Goal: Task Accomplishment & Management: Complete application form

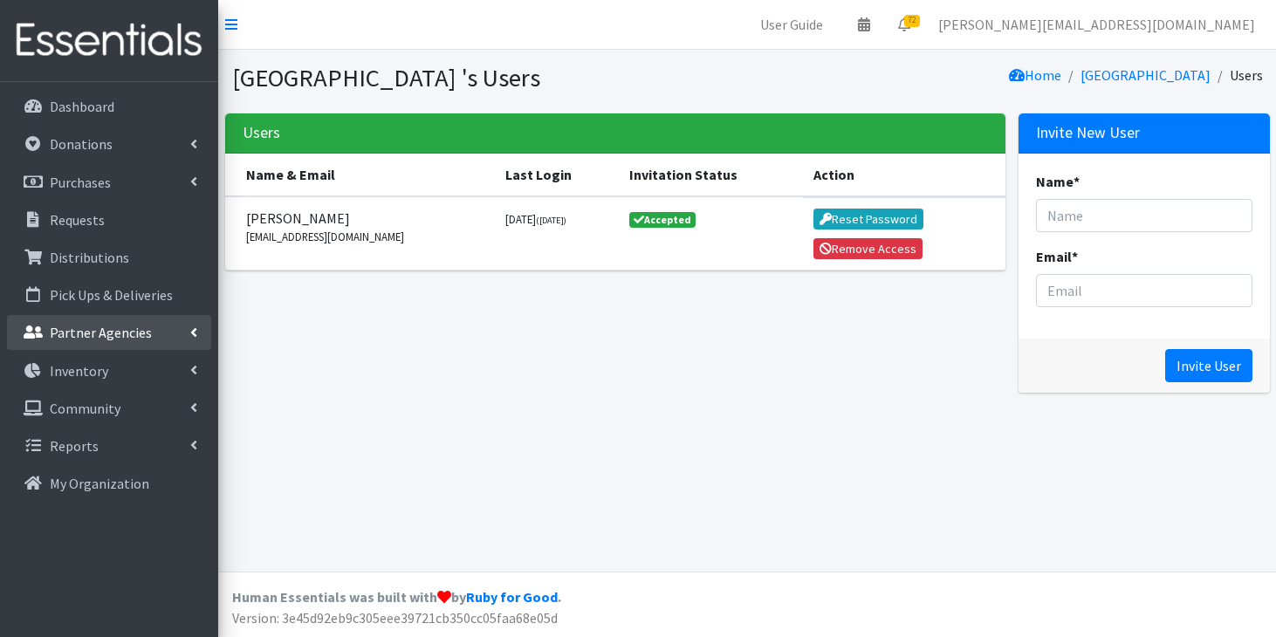
click at [102, 342] on link "Partner Agencies" at bounding box center [109, 332] width 204 height 35
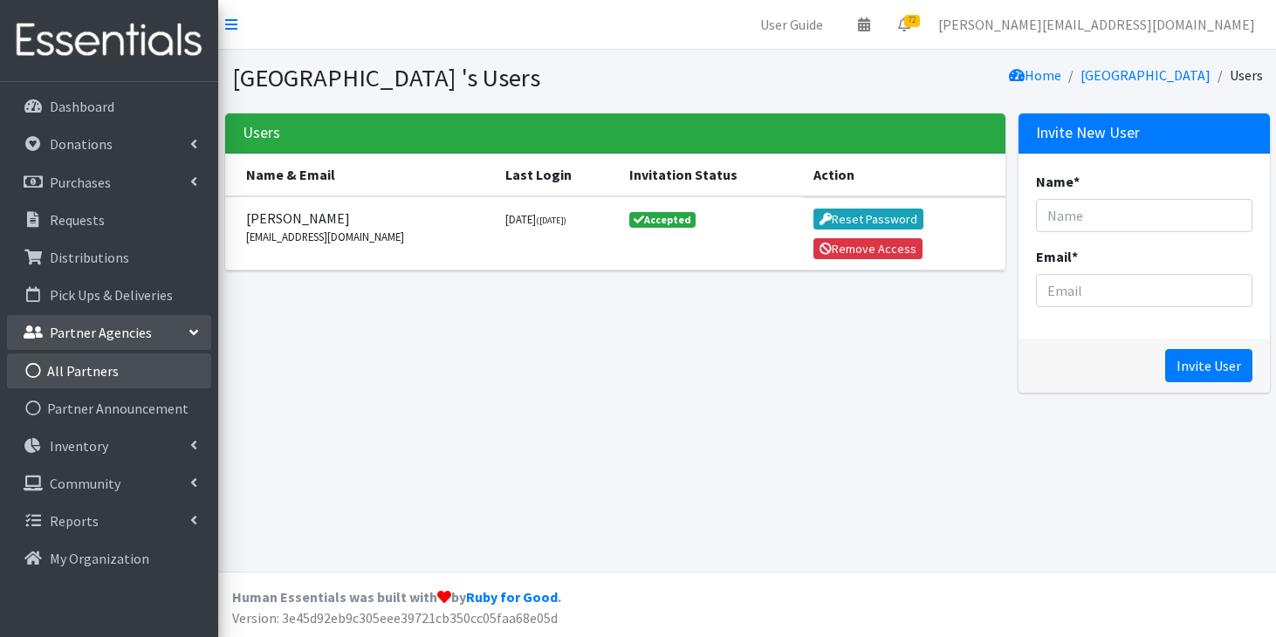
click at [98, 377] on link "All Partners" at bounding box center [109, 370] width 204 height 35
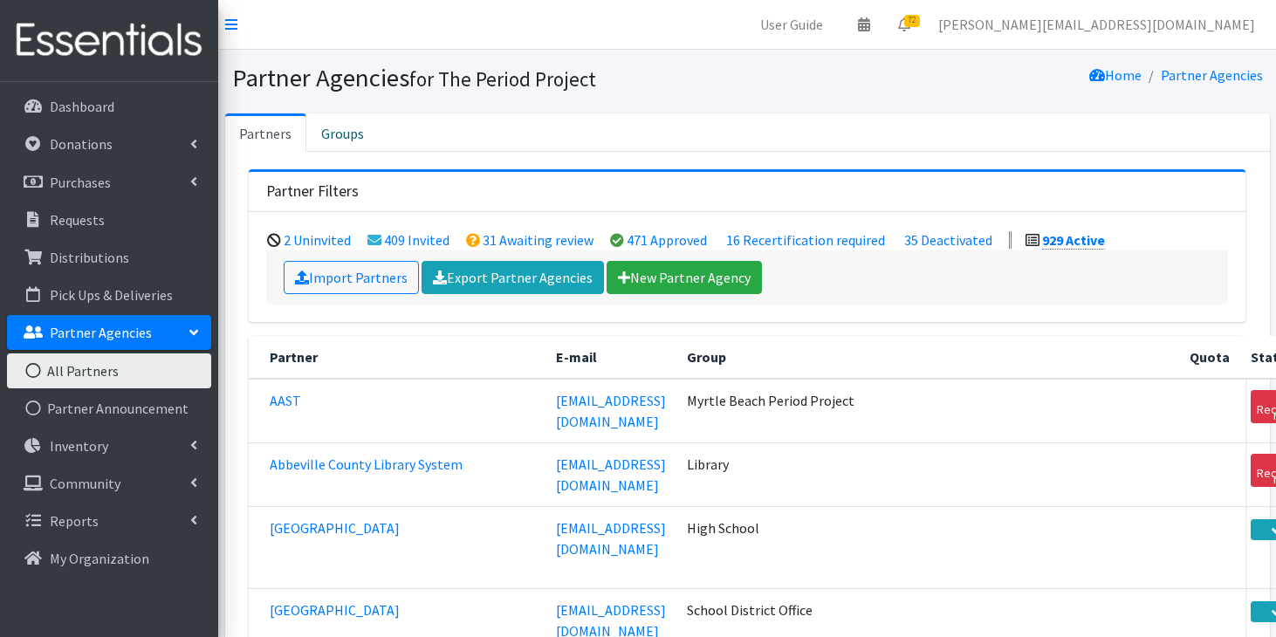
scroll to position [35434, 0]
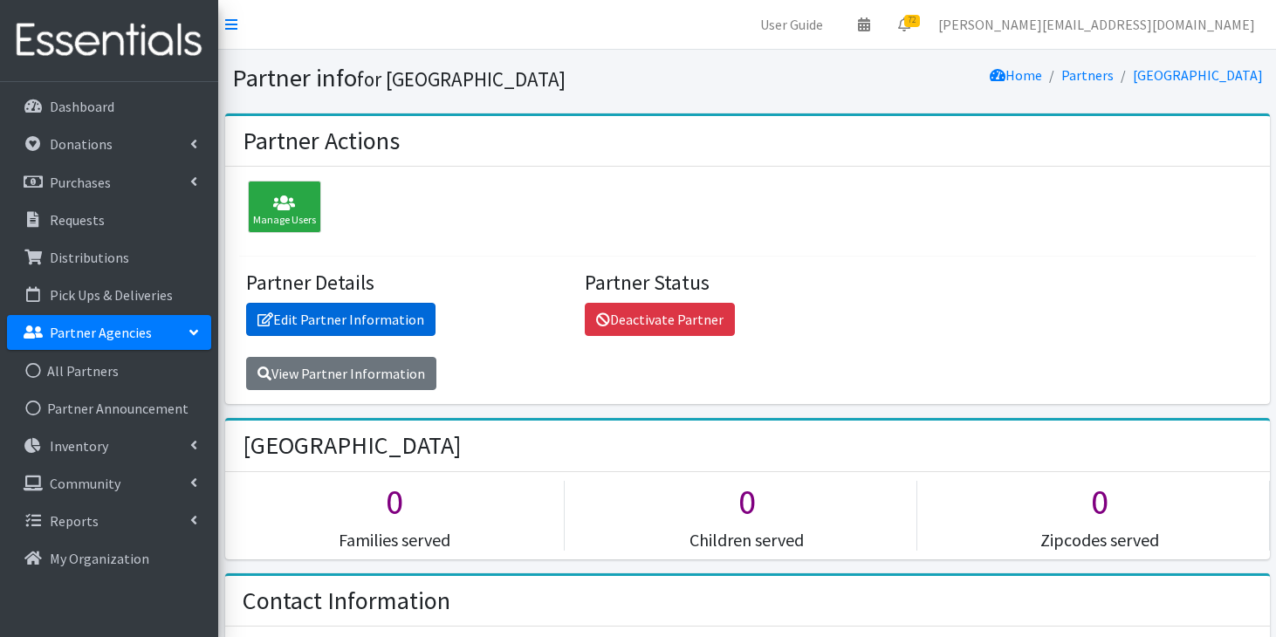
click at [314, 320] on link "Edit Partner Information" at bounding box center [340, 319] width 189 height 33
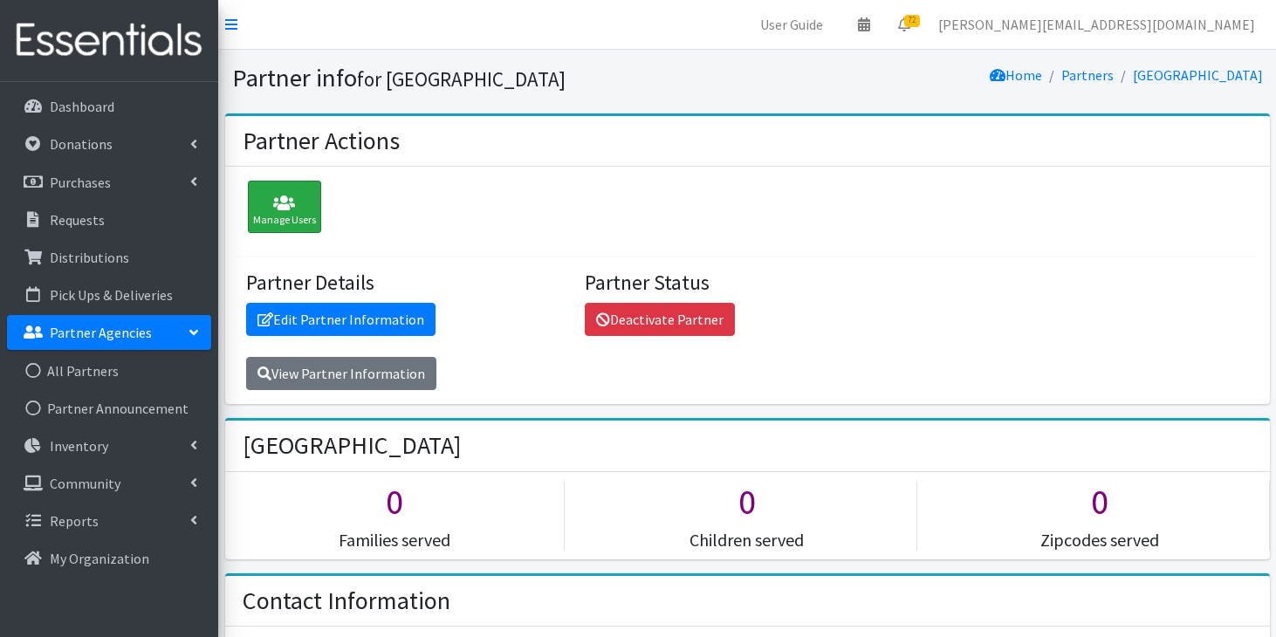
click at [314, 188] on div "Manage Users" at bounding box center [284, 207] width 73 height 52
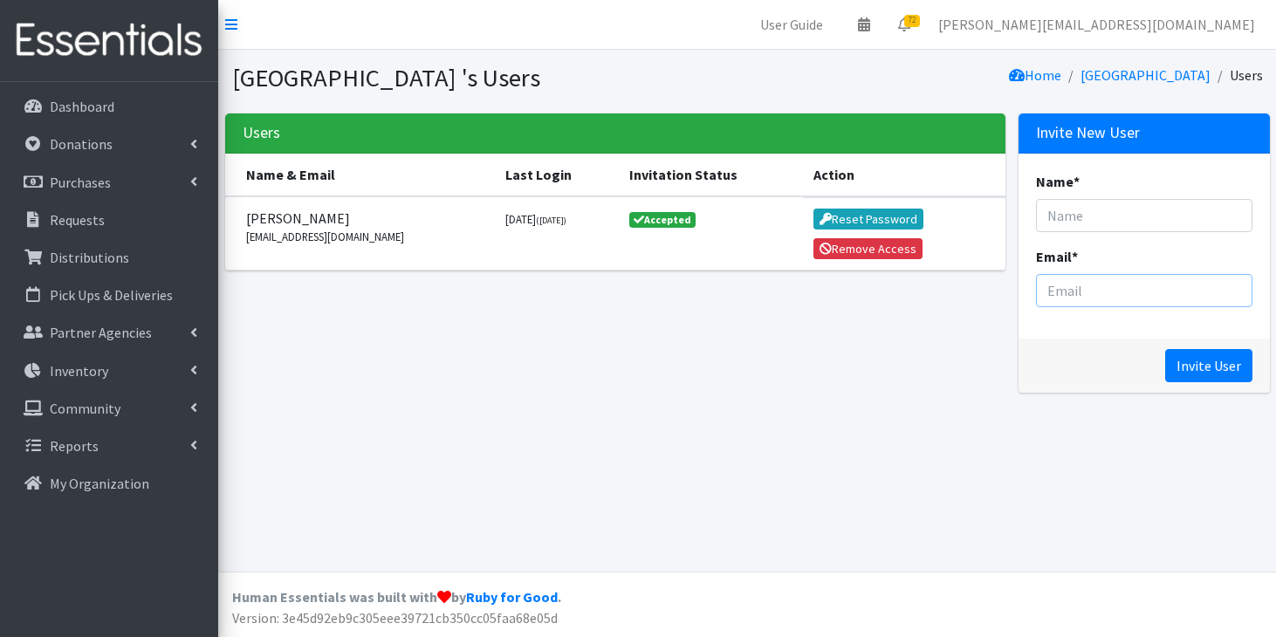
click at [1070, 298] on input "Email *" at bounding box center [1144, 290] width 216 height 33
paste input "kbinnicker@lexington1.net"
type input "kbinnicker@lexington1.net"
click at [1159, 205] on input "Name *" at bounding box center [1144, 215] width 216 height 33
type input "I"
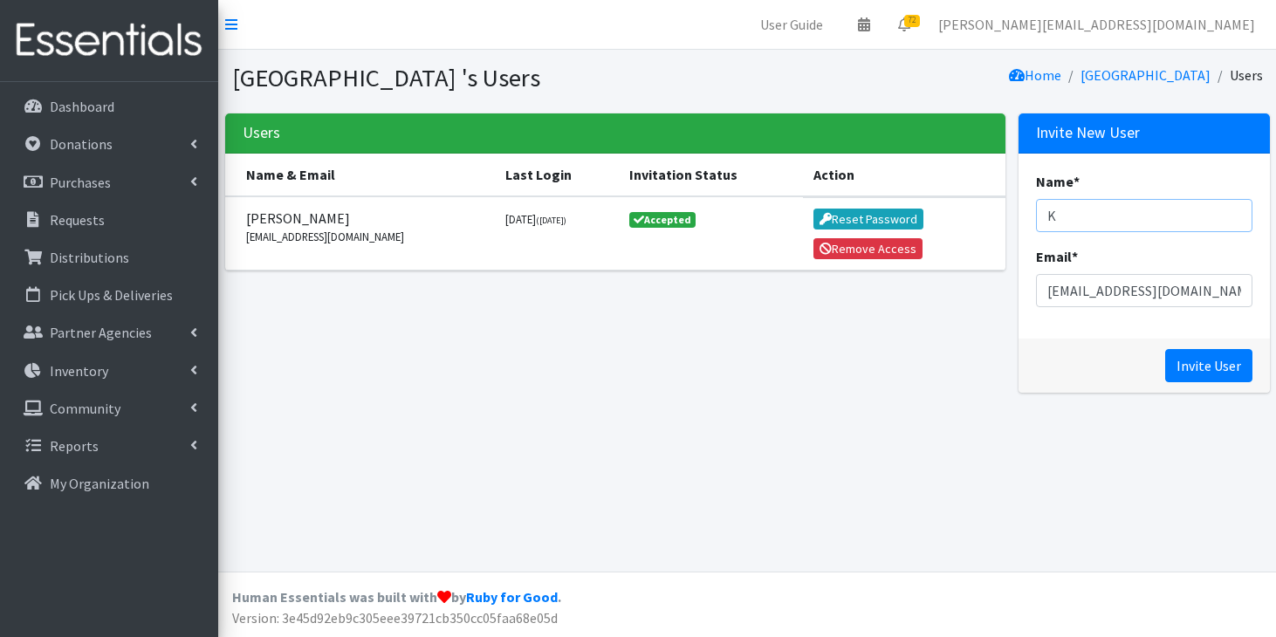
type input "K"
paste input "Kathryn Binnicker <kbinnicker@lexington1.net>"
drag, startPoint x: 1241, startPoint y: 216, endPoint x: 1070, endPoint y: 215, distance: 171.1
click at [1070, 215] on input "Kathryn Binnicker <kbinnicker@lexington1.net>" at bounding box center [1144, 215] width 216 height 33
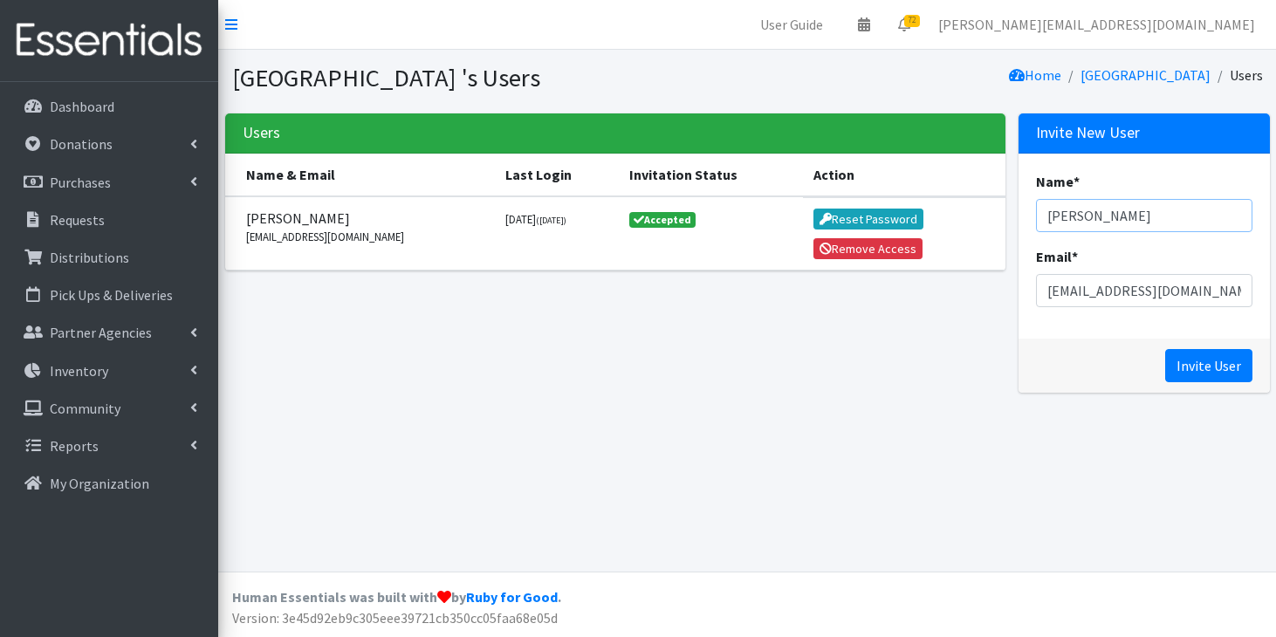
scroll to position [0, 0]
type input "Kathryn Binnicker"
click at [1231, 358] on input "Invite User" at bounding box center [1208, 365] width 87 height 33
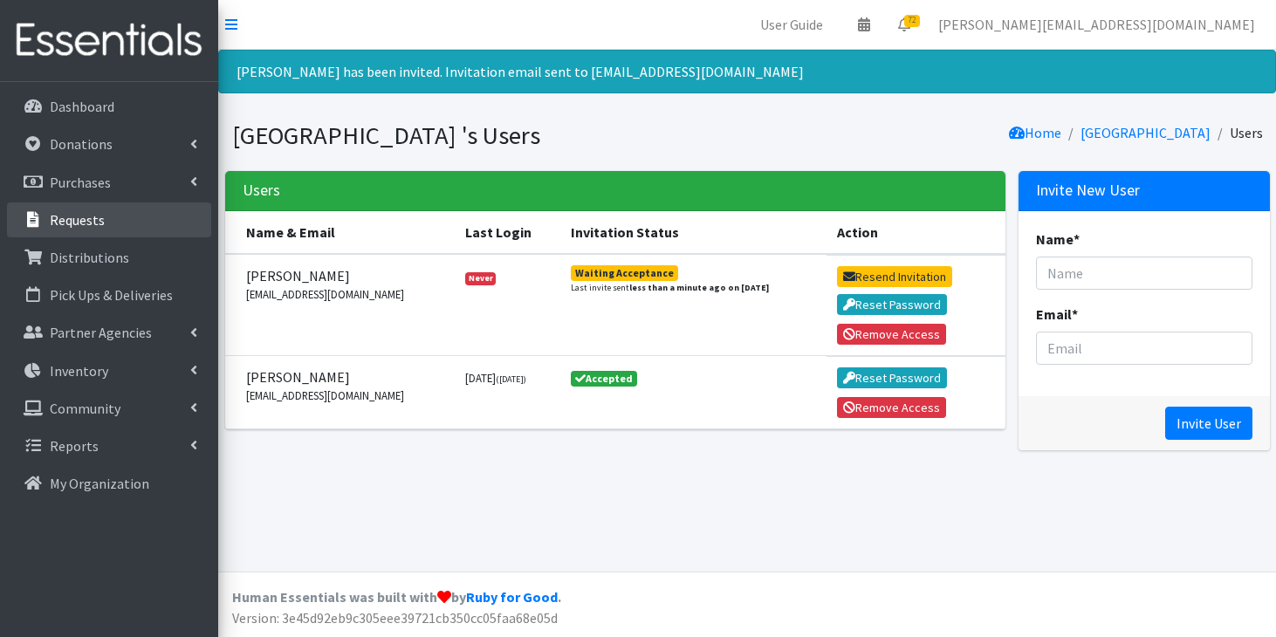
click at [93, 225] on p "Requests" at bounding box center [77, 219] width 55 height 17
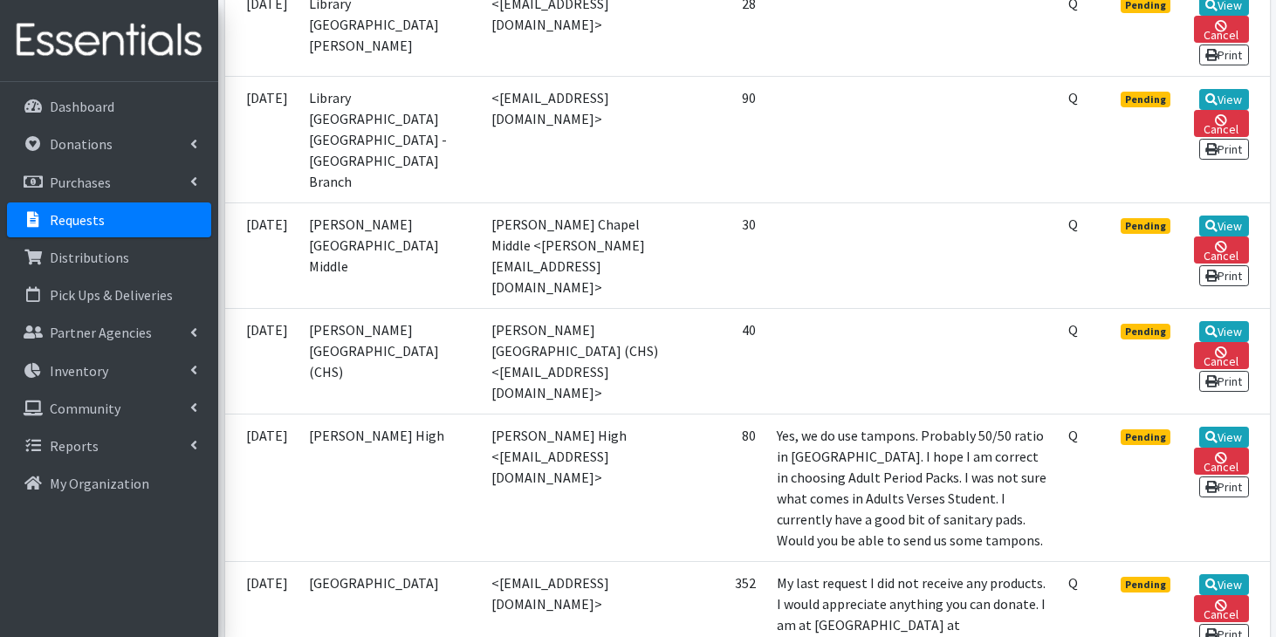
scroll to position [531, 0]
click at [1217, 215] on link "View" at bounding box center [1224, 225] width 50 height 21
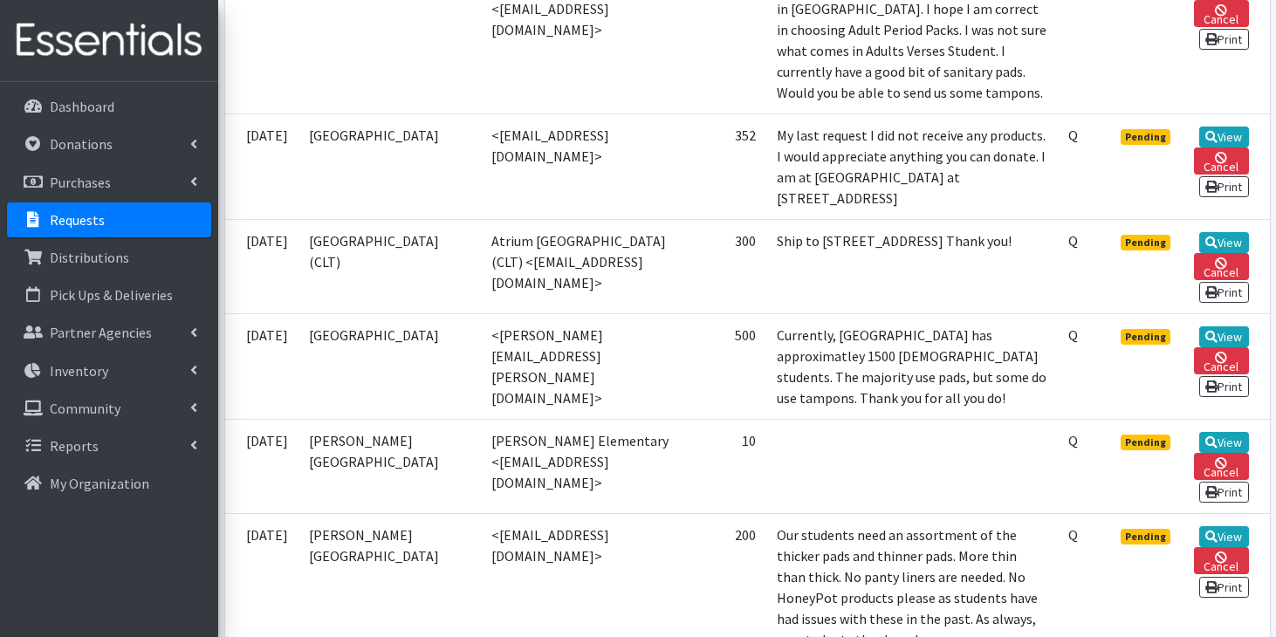
scroll to position [991, 0]
